Goal: Find specific page/section: Find specific page/section

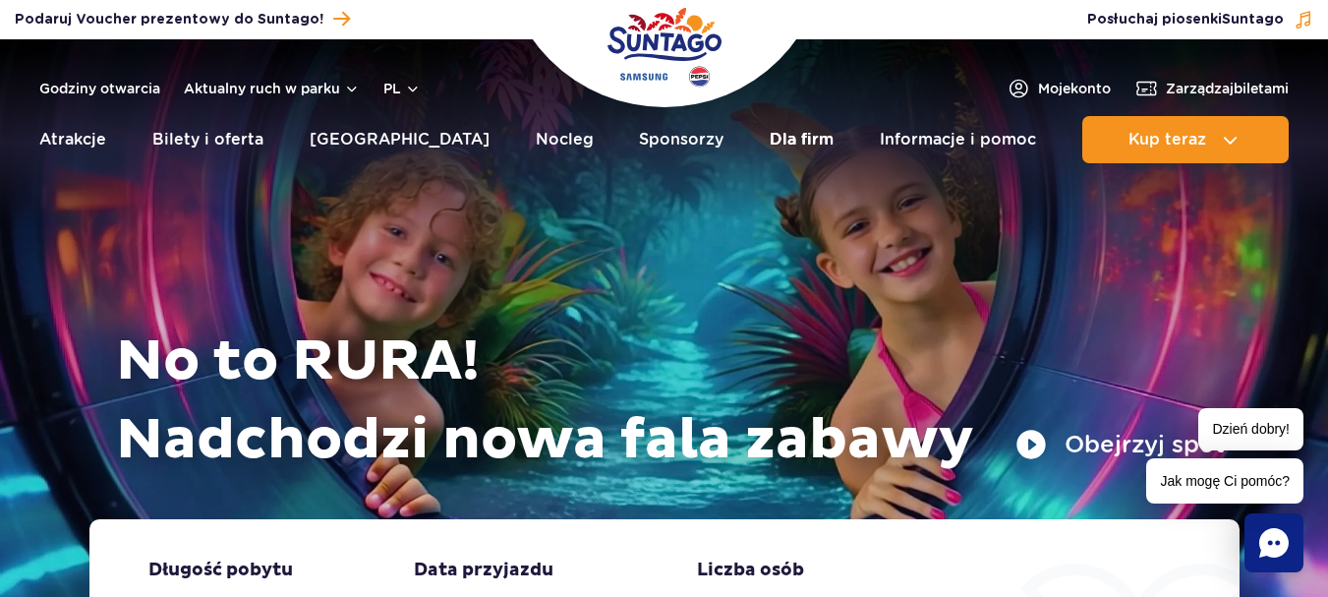
click at [770, 142] on link "Dla firm" at bounding box center [802, 139] width 64 height 47
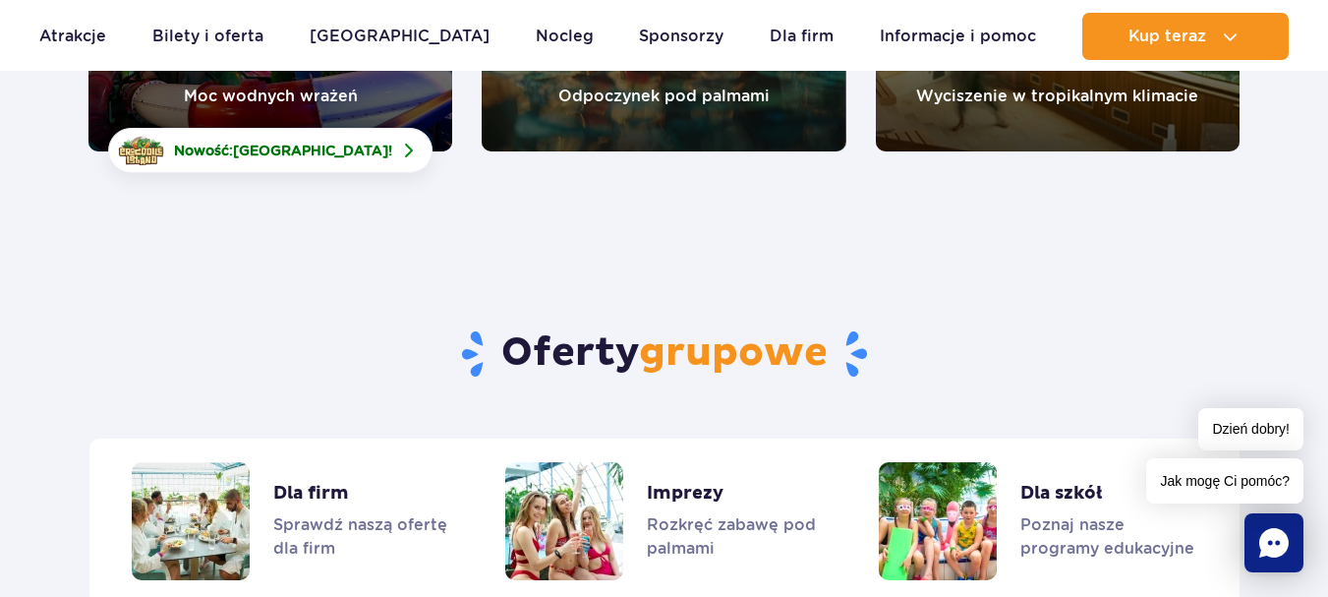
scroll to position [4659, 0]
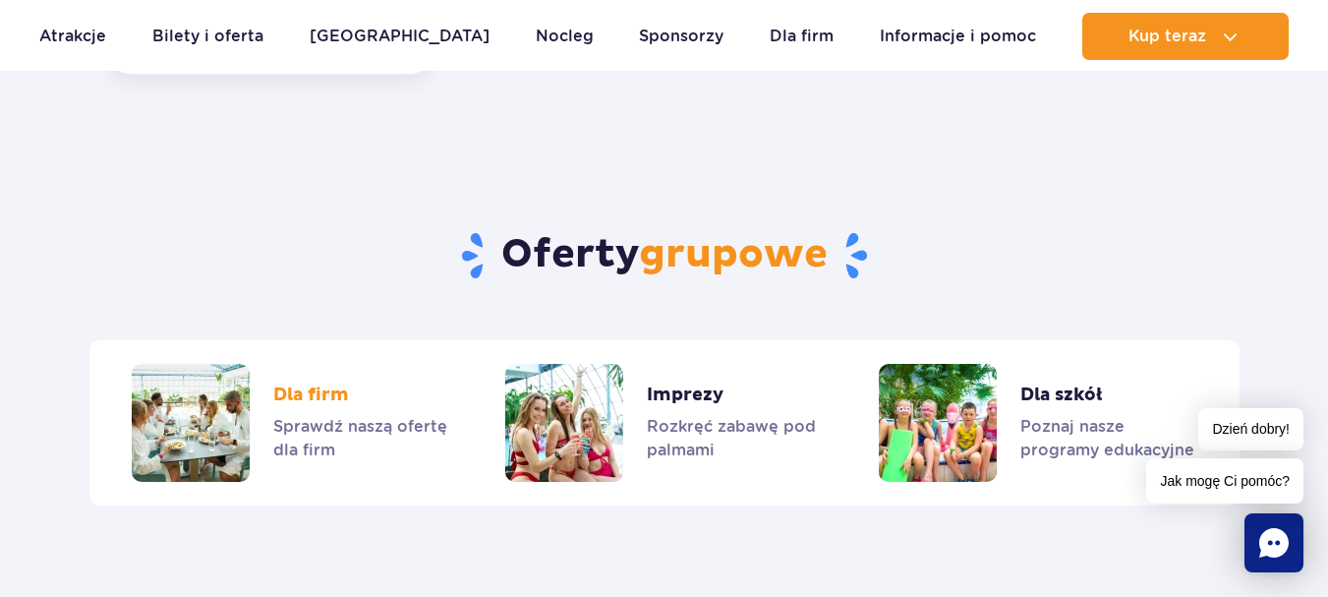
click at [239, 395] on link "Dla firm" at bounding box center [290, 423] width 317 height 118
click at [983, 364] on link "Dla szkół" at bounding box center [1037, 423] width 317 height 118
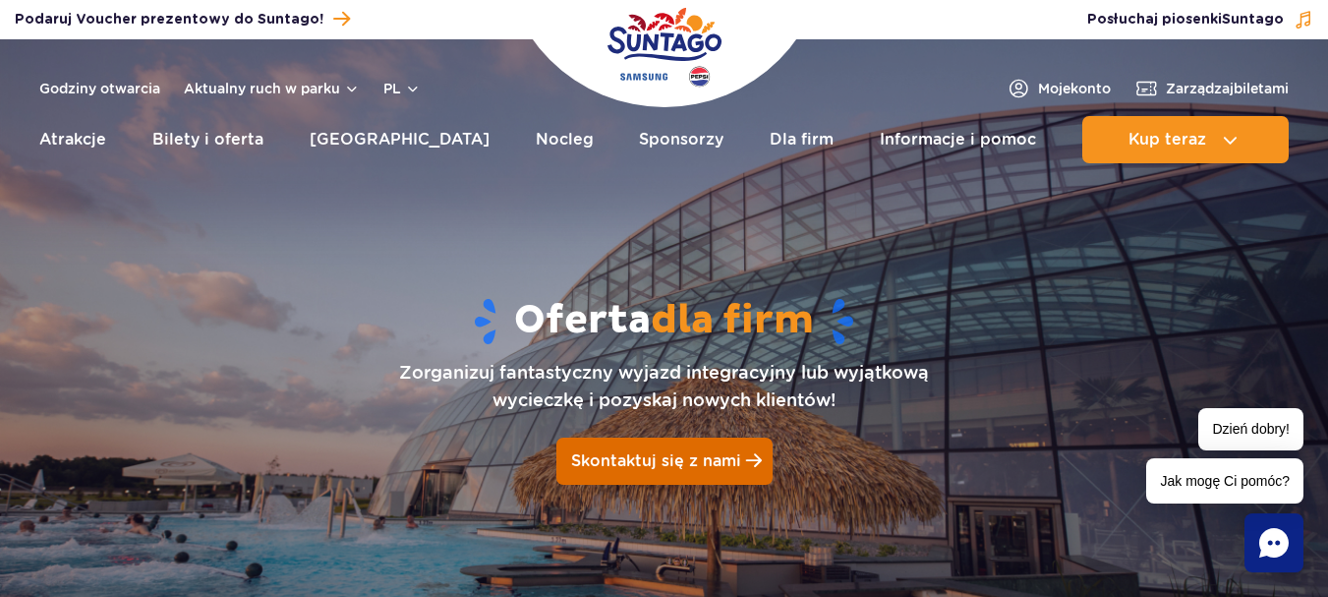
click at [645, 467] on span "Skontaktuj się z nami" at bounding box center [656, 460] width 170 height 19
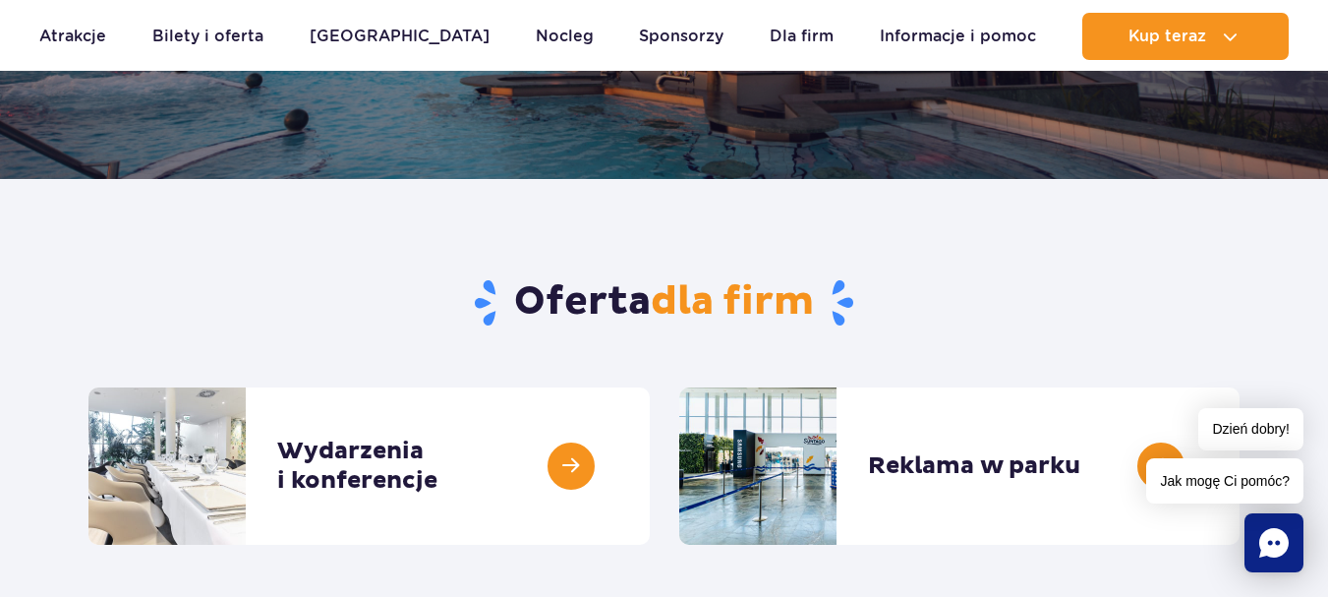
scroll to position [478, 0]
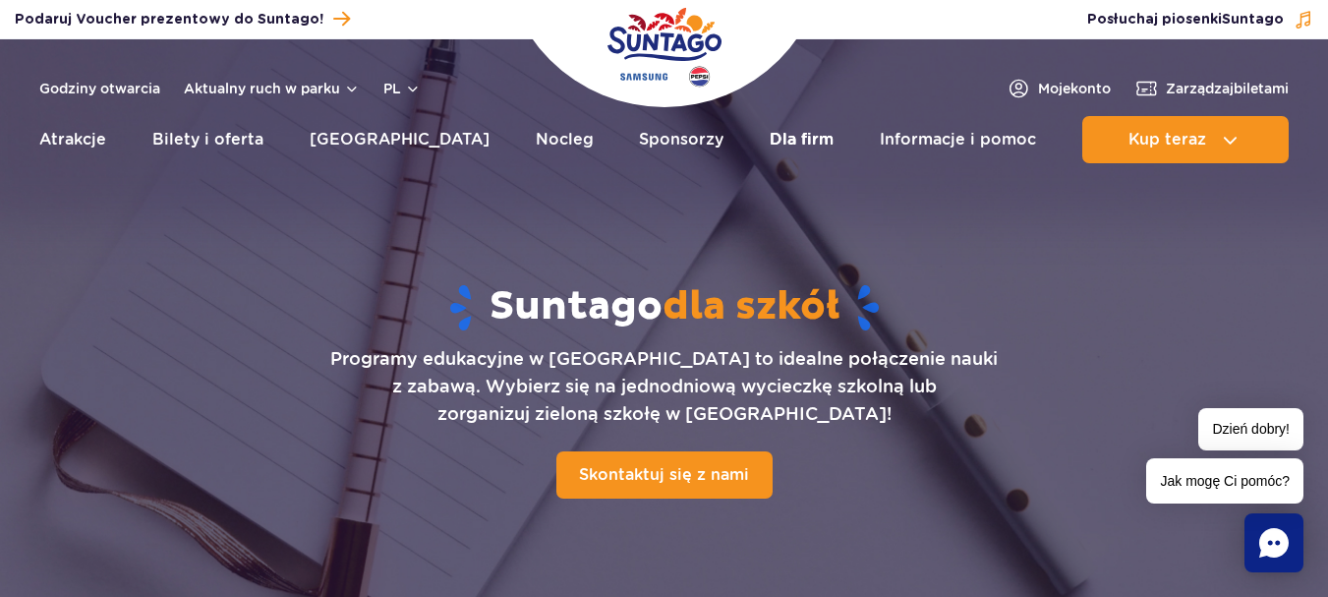
click at [770, 147] on link "Dla firm" at bounding box center [802, 139] width 64 height 47
